Goal: Information Seeking & Learning: Learn about a topic

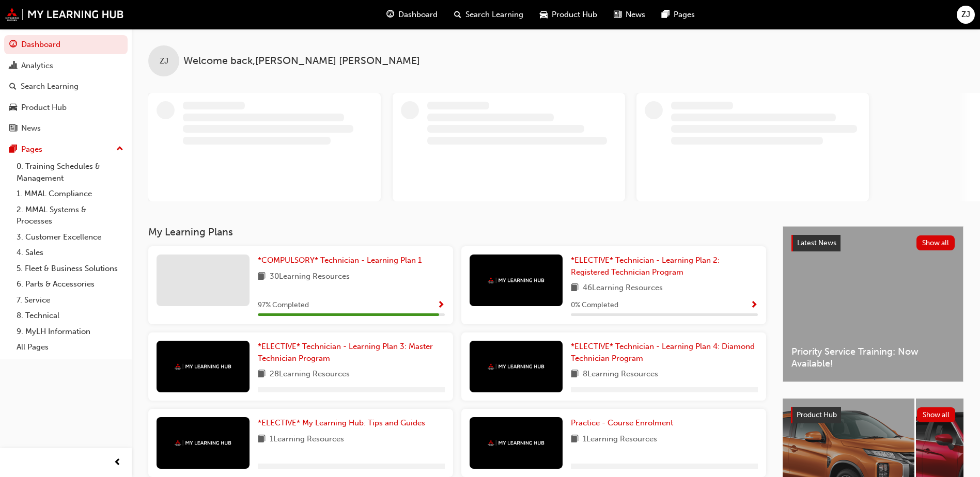
click at [491, 16] on span "Search Learning" at bounding box center [494, 15] width 58 height 12
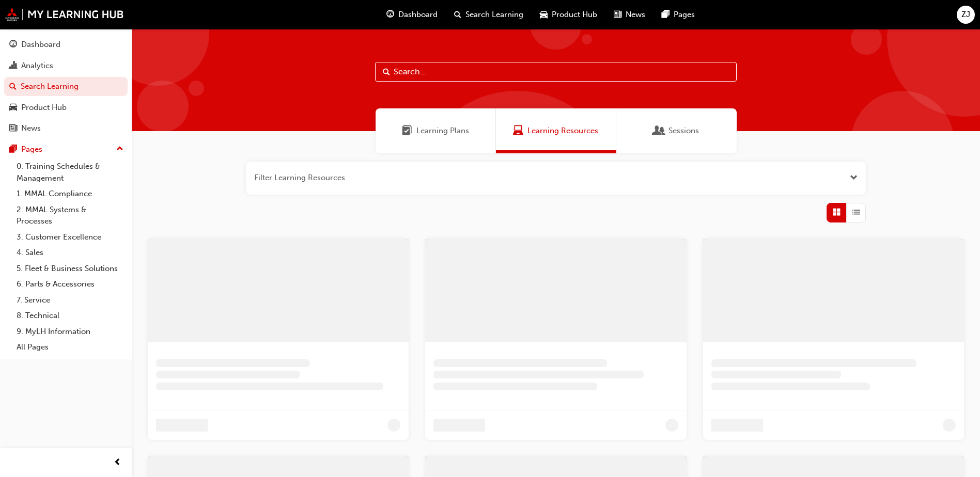
click at [468, 71] on input "text" at bounding box center [556, 72] width 362 height 20
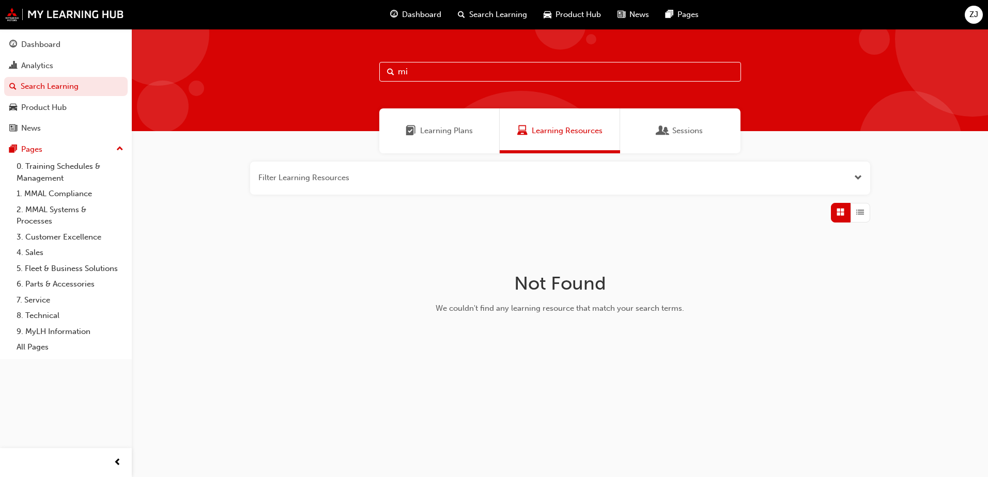
type input "m"
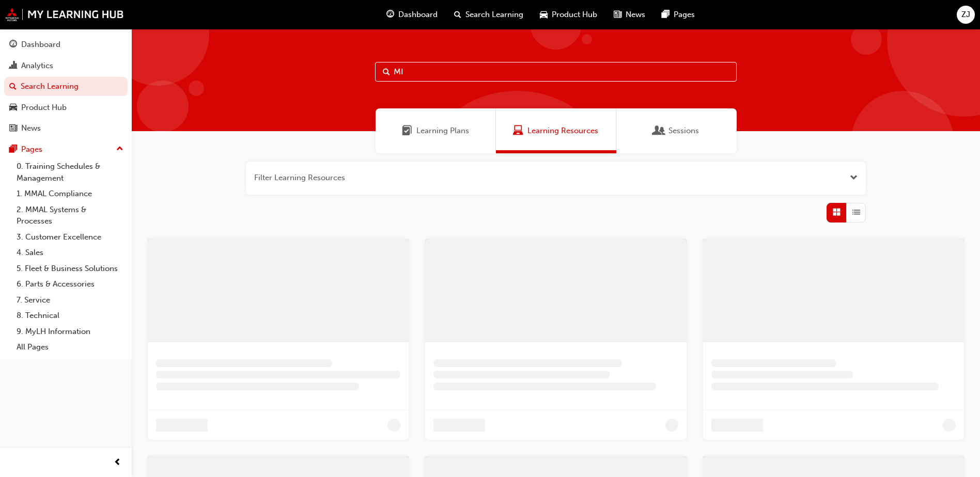
type input "M"
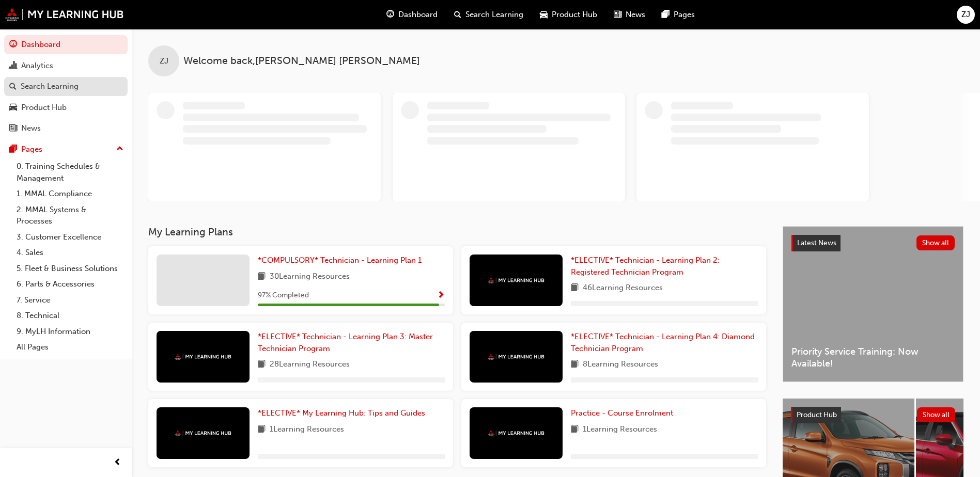
click at [67, 83] on div "Search Learning" at bounding box center [50, 87] width 58 height 12
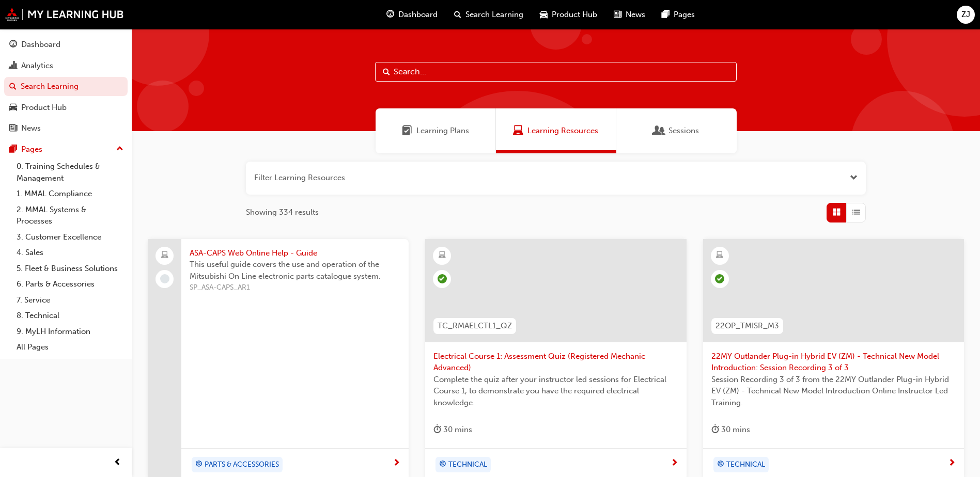
click at [421, 75] on input "text" at bounding box center [556, 72] width 362 height 20
click at [374, 178] on button "button" at bounding box center [556, 178] width 620 height 33
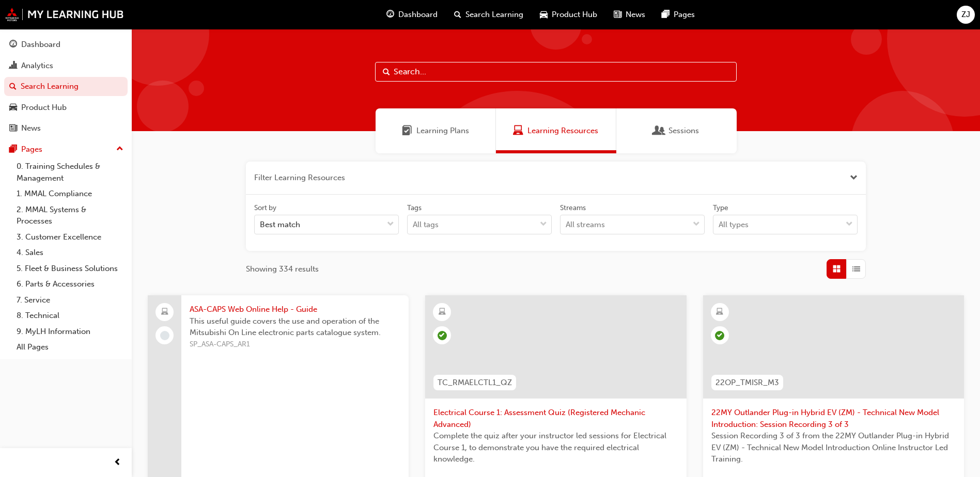
click at [426, 83] on div at bounding box center [556, 80] width 848 height 102
click at [427, 73] on input "text" at bounding box center [556, 72] width 362 height 20
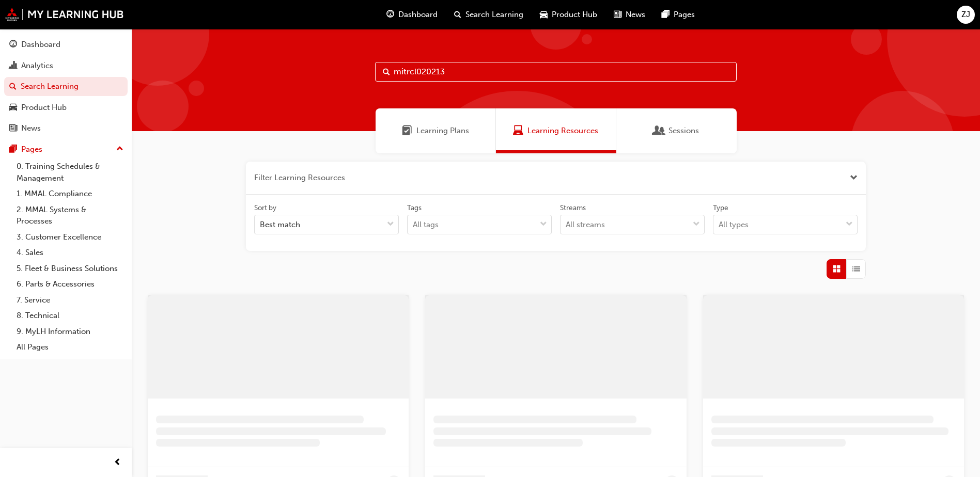
type input "mitrcl020213"
